Goal: Find contact information

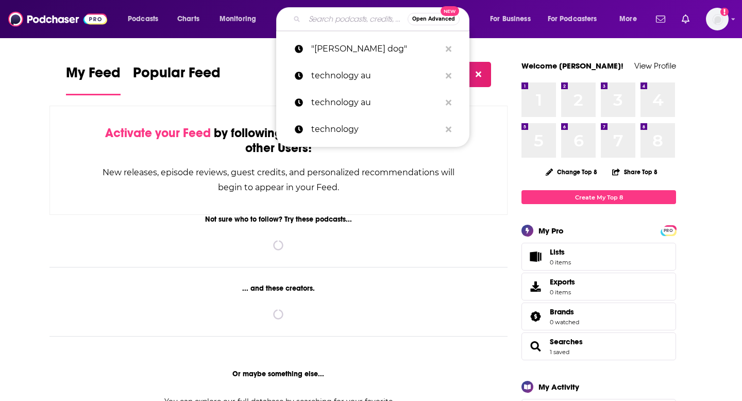
click at [335, 21] on input "Search podcasts, credits, & more..." at bounding box center [356, 19] width 103 height 16
paste input "The Earthlings Podcast"
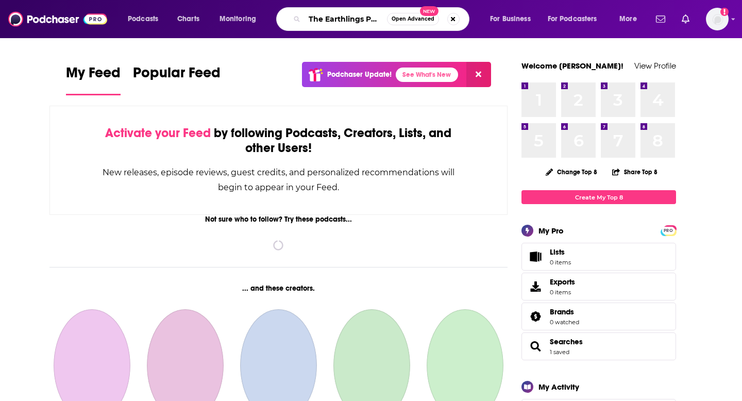
scroll to position [0, 14]
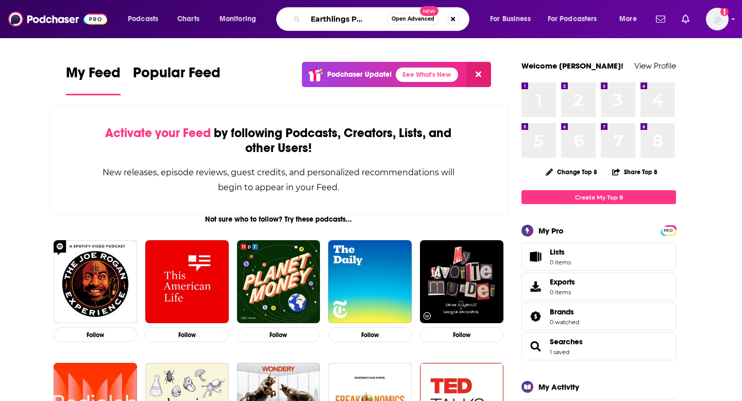
type input "The Earthlings Podcast"
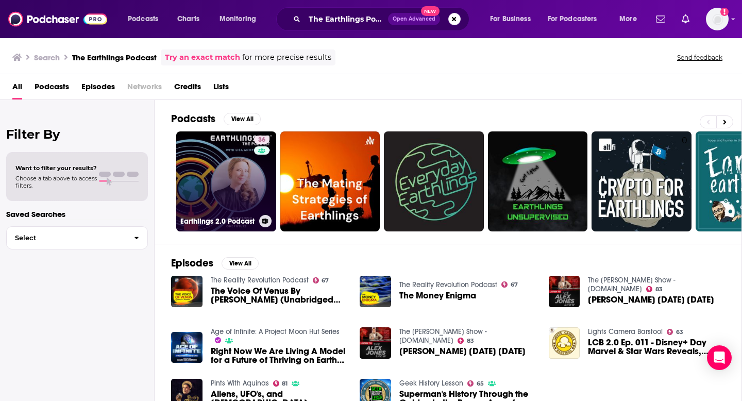
click at [199, 182] on link "36 Earthlings 2.0 Podcast" at bounding box center [226, 181] width 100 height 100
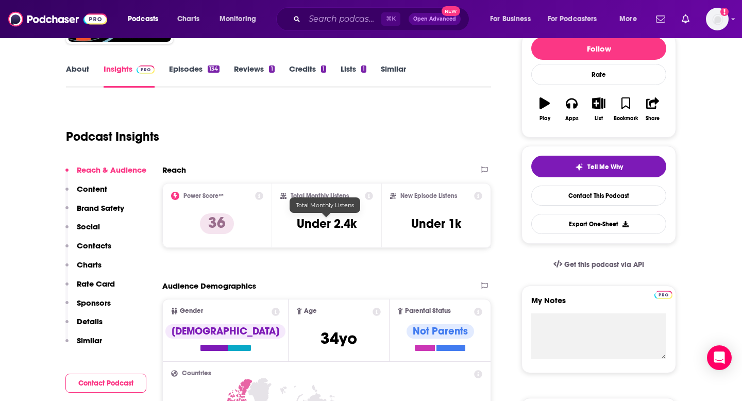
scroll to position [141, 0]
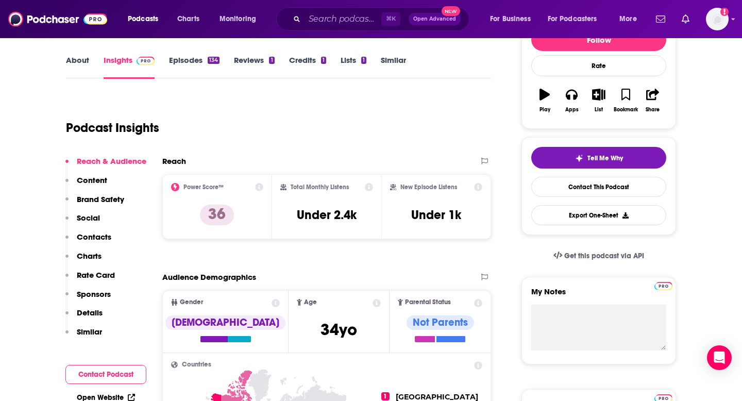
click at [102, 238] on p "Contacts" at bounding box center [94, 237] width 35 height 10
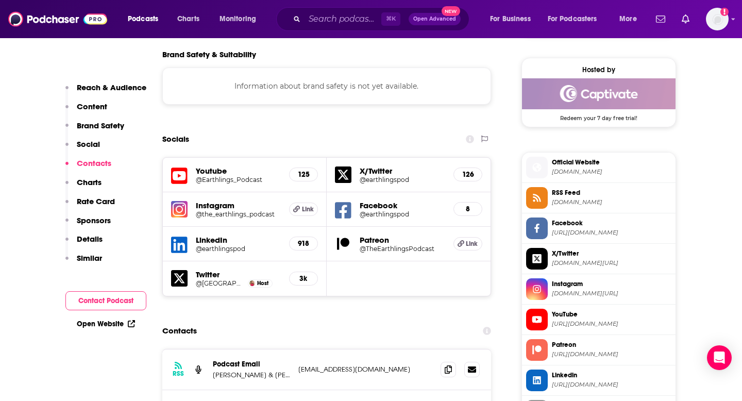
scroll to position [914, 0]
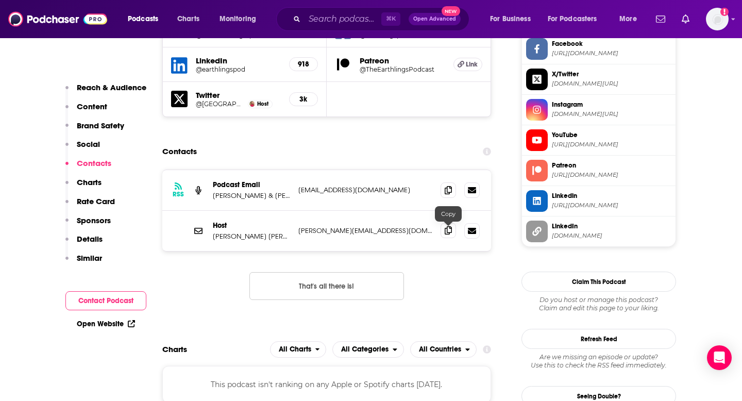
click at [451, 235] on icon at bounding box center [448, 230] width 7 height 8
